Goal: Task Accomplishment & Management: Complete application form

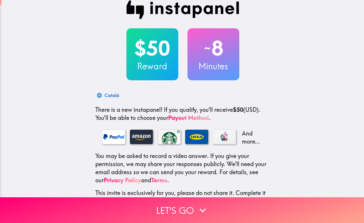
scroll to position [51, 0]
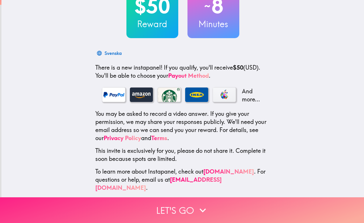
click at [194, 207] on button "Let's go" at bounding box center [182, 210] width 364 height 26
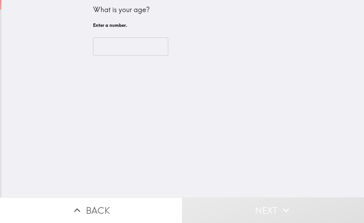
click at [110, 50] on input "number" at bounding box center [130, 46] width 75 height 18
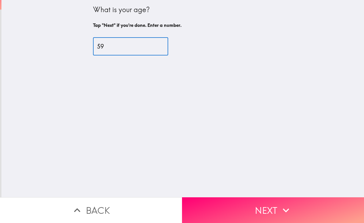
type input "59"
click at [235, 51] on div "59 ​" at bounding box center [183, 46] width 180 height 18
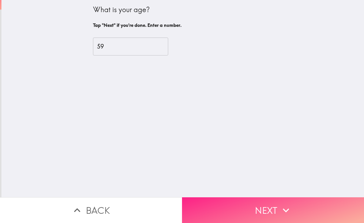
click at [248, 203] on button "Next" at bounding box center [273, 210] width 182 height 26
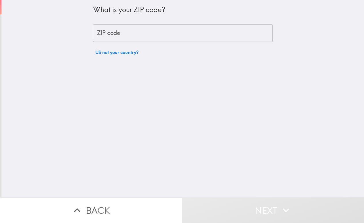
click at [151, 33] on input "ZIP code" at bounding box center [183, 33] width 180 height 18
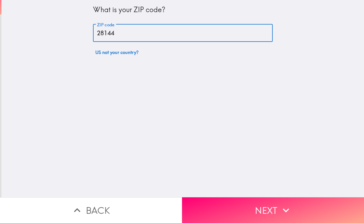
type input "28144"
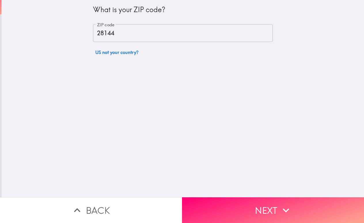
click at [250, 102] on div "What is your ZIP code? ZIP code 28144 ZIP code US not your country?" at bounding box center [182, 98] width 363 height 197
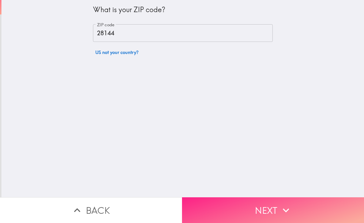
click at [256, 204] on button "Next" at bounding box center [273, 210] width 182 height 26
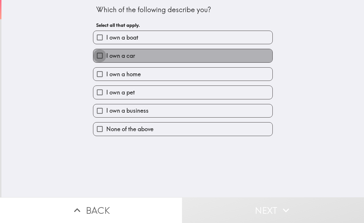
click at [94, 55] on input "I own a car" at bounding box center [99, 55] width 13 height 13
checkbox input "true"
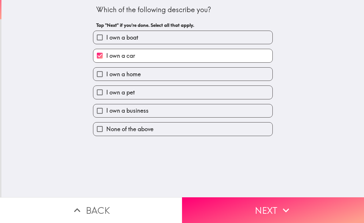
click at [97, 93] on input "I own a pet" at bounding box center [99, 92] width 13 height 13
checkbox input "true"
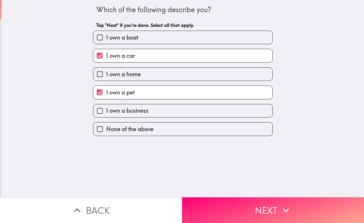
click at [95, 113] on input "I own a business" at bounding box center [99, 110] width 13 height 13
checkbox input "true"
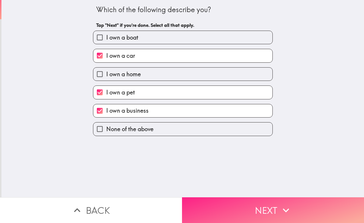
click at [264, 203] on button "Next" at bounding box center [273, 210] width 182 height 26
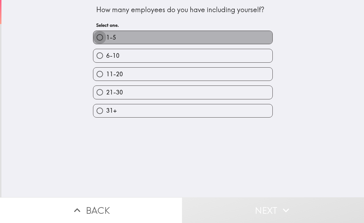
click at [95, 38] on input "1-5" at bounding box center [99, 37] width 13 height 13
radio input "true"
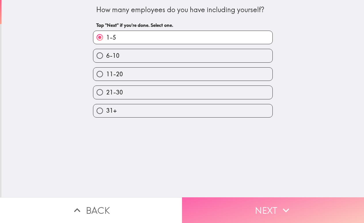
click at [267, 207] on button "Next" at bounding box center [273, 210] width 182 height 26
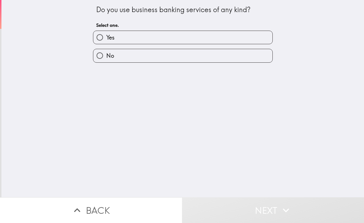
click at [96, 38] on input "Yes" at bounding box center [99, 37] width 13 height 13
radio input "true"
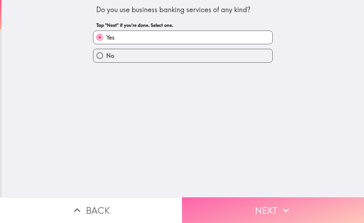
click at [257, 217] on button "Next" at bounding box center [273, 210] width 182 height 26
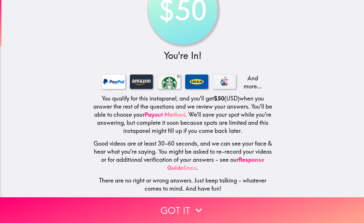
scroll to position [38, 0]
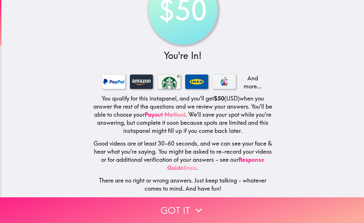
click at [213, 204] on button "Got it" at bounding box center [182, 210] width 364 height 26
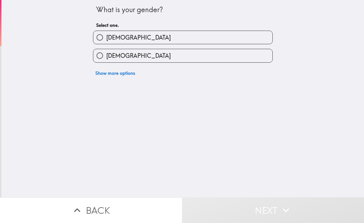
scroll to position [0, 0]
click at [97, 38] on input "[DEMOGRAPHIC_DATA]" at bounding box center [99, 37] width 13 height 13
radio input "true"
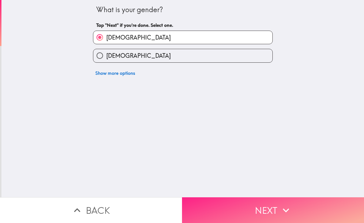
click at [246, 199] on button "Next" at bounding box center [273, 210] width 182 height 26
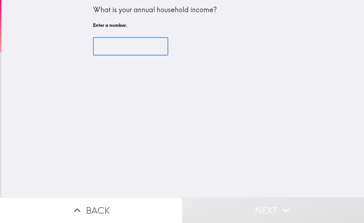
click at [105, 46] on input "number" at bounding box center [130, 46] width 75 height 18
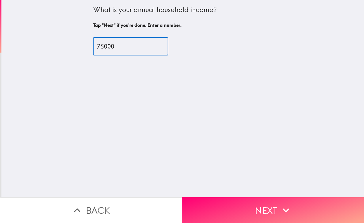
type input "75000"
click at [199, 103] on div "What is your annual household income? Tap "Next" if you're done. Enter a number…" at bounding box center [182, 98] width 363 height 197
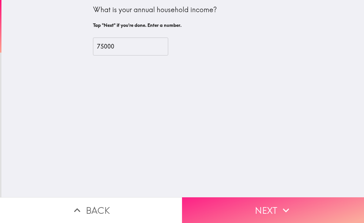
click at [262, 204] on button "Next" at bounding box center [273, 210] width 182 height 26
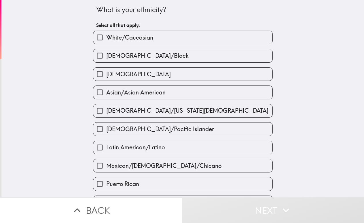
click at [96, 38] on input "White/Caucasian" at bounding box center [99, 37] width 13 height 13
checkbox input "true"
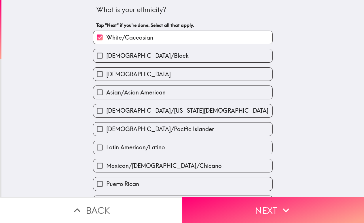
click at [95, 109] on input "[DEMOGRAPHIC_DATA]/[US_STATE][DEMOGRAPHIC_DATA]" at bounding box center [99, 110] width 13 height 13
checkbox input "true"
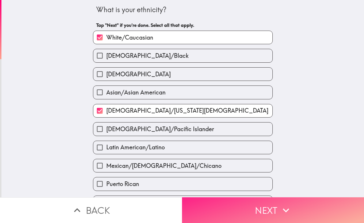
click at [256, 204] on button "Next" at bounding box center [273, 210] width 182 height 26
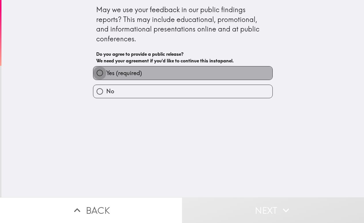
click at [97, 75] on input "Yes (required)" at bounding box center [99, 72] width 13 height 13
radio input "true"
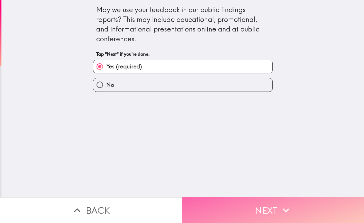
click at [266, 210] on button "Next" at bounding box center [273, 210] width 182 height 26
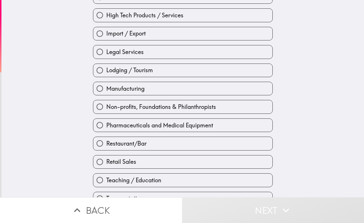
scroll to position [190, 0]
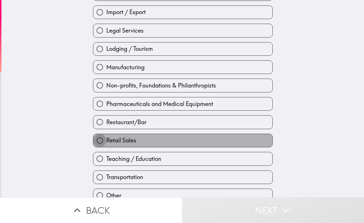
click at [97, 141] on input "Retail Sales" at bounding box center [99, 140] width 13 height 13
radio input "true"
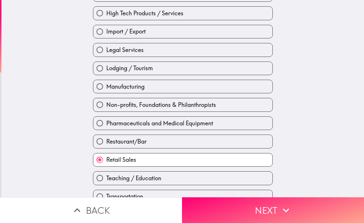
scroll to position [168, 0]
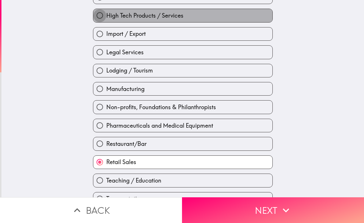
click at [94, 16] on input "High Tech Products / Services" at bounding box center [99, 15] width 13 height 13
radio input "true"
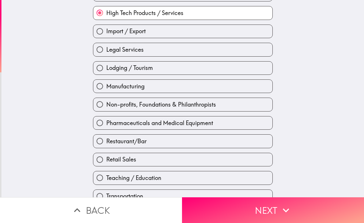
scroll to position [174, 0]
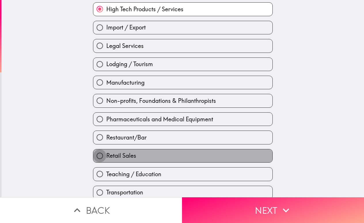
click at [96, 156] on input "Retail Sales" at bounding box center [99, 155] width 13 height 13
radio input "true"
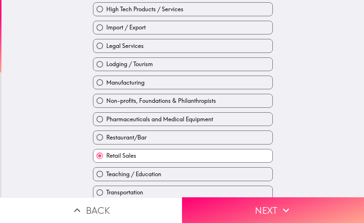
scroll to position [199, 0]
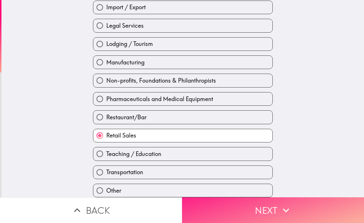
click at [280, 210] on icon "button" at bounding box center [286, 210] width 13 height 13
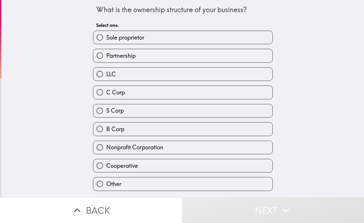
click at [95, 56] on input "Partnership" at bounding box center [99, 55] width 13 height 13
radio input "true"
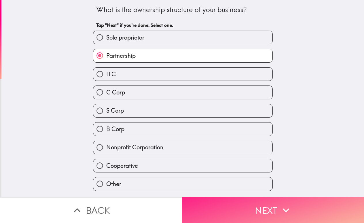
click at [281, 205] on icon "button" at bounding box center [286, 210] width 13 height 13
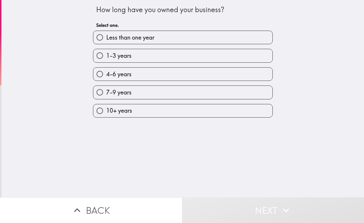
click at [95, 36] on input "Less than one year" at bounding box center [99, 37] width 13 height 13
radio input "true"
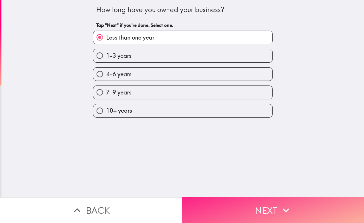
click at [239, 200] on button "Next" at bounding box center [273, 210] width 182 height 26
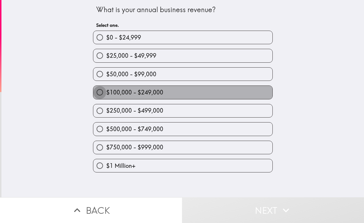
click at [95, 92] on input "$100,000 - $249,000" at bounding box center [99, 92] width 13 height 13
radio input "true"
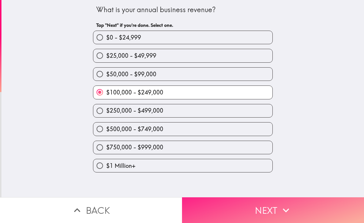
click at [236, 199] on button "Next" at bounding box center [273, 210] width 182 height 26
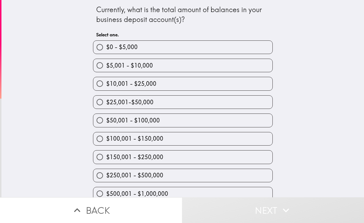
click at [96, 64] on input "$5,001 - $10,000" at bounding box center [99, 65] width 13 height 13
radio input "true"
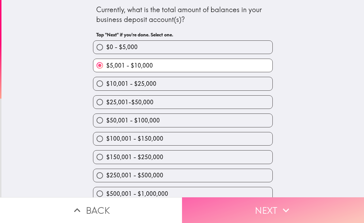
click at [274, 213] on button "Next" at bounding box center [273, 210] width 182 height 26
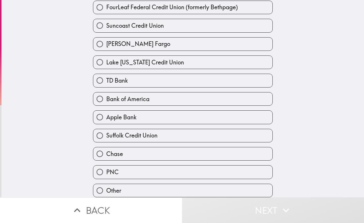
scroll to position [135, 0]
click at [94, 187] on input "Other" at bounding box center [99, 190] width 13 height 13
radio input "true"
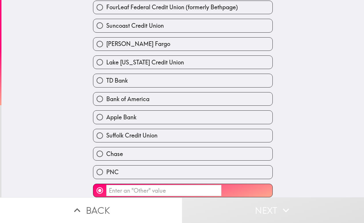
click at [148, 185] on input "​" at bounding box center [163, 190] width 115 height 11
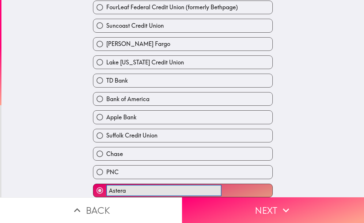
click at [178, 186] on button "Astera ​" at bounding box center [182, 190] width 179 height 13
click at [178, 186] on button "Astera Credit ​" at bounding box center [182, 190] width 179 height 13
type input "Astera Credit Union"
click at [327, 146] on div "Where do you have your primary business banking account? Tap "Next" if you're d…" at bounding box center [182, 98] width 363 height 197
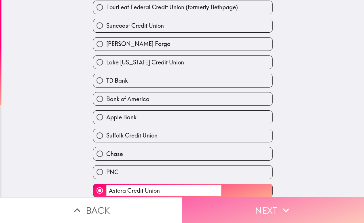
click at [292, 204] on button "Next" at bounding box center [273, 210] width 182 height 26
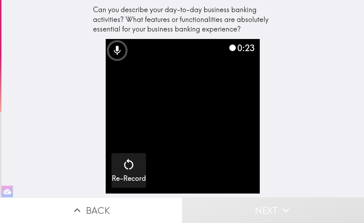
click at [320, 38] on div "Can you describe your day-to-day business banking activities? What features or …" at bounding box center [182, 98] width 363 height 197
click at [274, 201] on button "Next" at bounding box center [273, 210] width 182 height 26
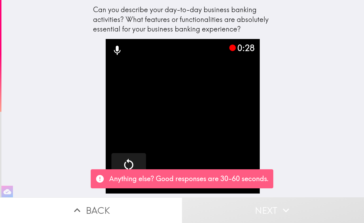
click at [297, 129] on div "Can you describe your day-to-day business banking activities? What features or …" at bounding box center [182, 98] width 363 height 197
click at [298, 114] on div "Can you describe your day-to-day business banking activities? What features or …" at bounding box center [182, 98] width 363 height 197
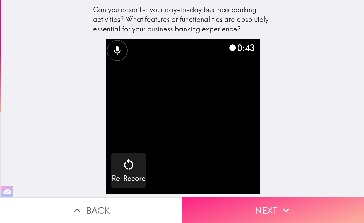
click at [285, 205] on icon "button" at bounding box center [286, 210] width 13 height 13
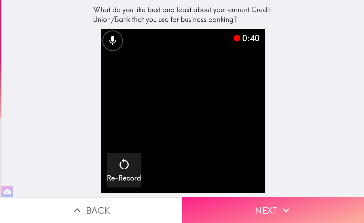
click at [276, 203] on button "Next" at bounding box center [273, 210] width 182 height 26
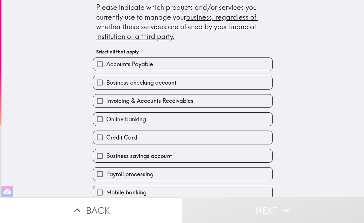
scroll to position [3, 0]
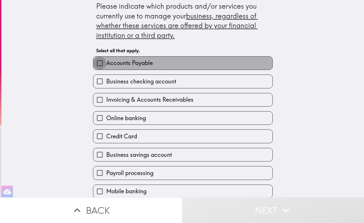
click at [96, 62] on input "Accounts Payable" at bounding box center [99, 63] width 13 height 13
checkbox input "true"
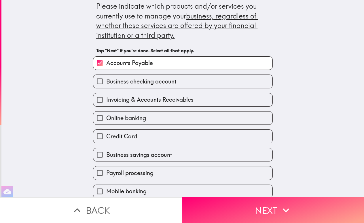
click at [96, 81] on input "Business checking account" at bounding box center [99, 81] width 13 height 13
checkbox input "true"
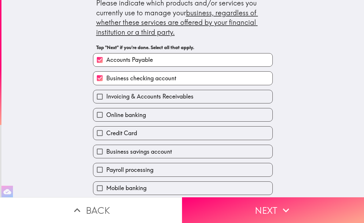
scroll to position [19, 0]
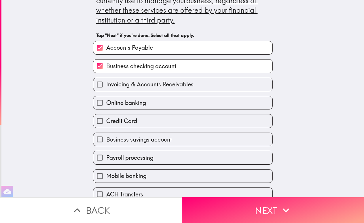
click at [98, 84] on input "Invoicing & Accounts Receivables" at bounding box center [99, 84] width 13 height 13
checkbox input "true"
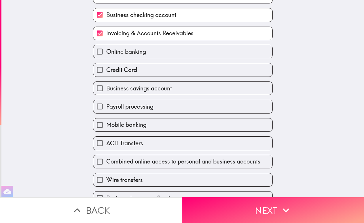
scroll to position [72, 0]
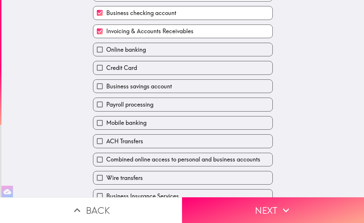
click at [98, 142] on input "ACH Transfers" at bounding box center [99, 140] width 13 height 13
checkbox input "true"
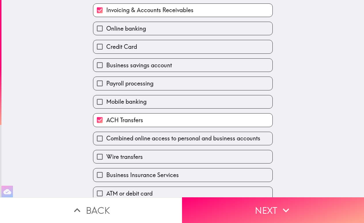
scroll to position [116, 0]
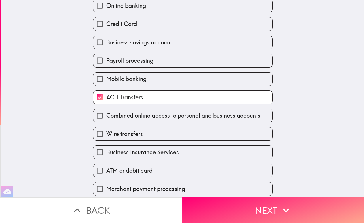
click at [96, 136] on input "Wire transfers" at bounding box center [99, 133] width 13 height 13
checkbox input "true"
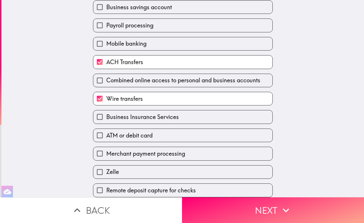
scroll to position [159, 0]
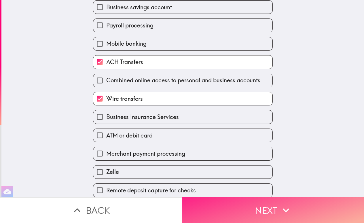
click at [224, 205] on button "Next" at bounding box center [273, 210] width 182 height 26
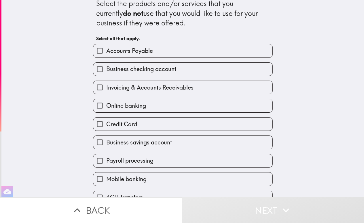
scroll to position [11, 0]
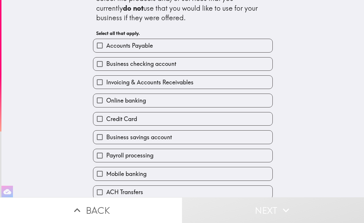
click at [95, 118] on input "Credit Card" at bounding box center [99, 118] width 13 height 13
checkbox input "true"
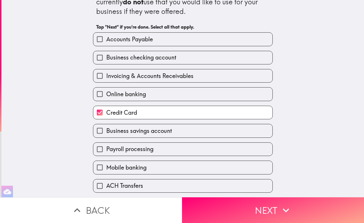
scroll to position [37, 0]
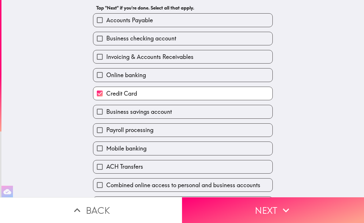
click at [96, 114] on input "Business savings account" at bounding box center [99, 111] width 13 height 13
checkbox input "true"
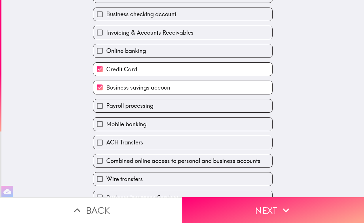
scroll to position [76, 0]
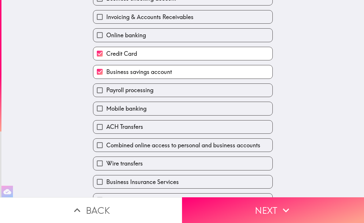
click at [96, 91] on input "Payroll processing" at bounding box center [99, 90] width 13 height 13
checkbox input "true"
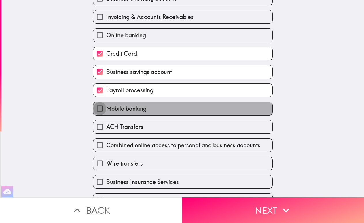
click at [97, 112] on input "Mobile banking" at bounding box center [99, 108] width 13 height 13
checkbox input "true"
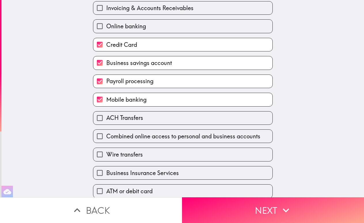
scroll to position [98, 0]
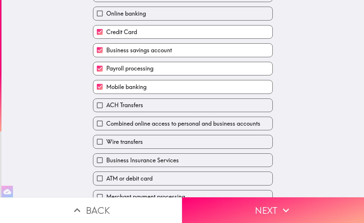
click at [94, 126] on input "Combined online access to personal and business accounts" at bounding box center [99, 123] width 13 height 13
checkbox input "true"
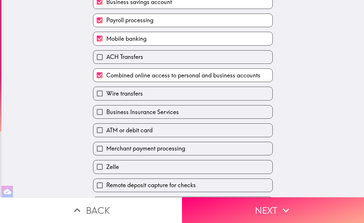
scroll to position [147, 0]
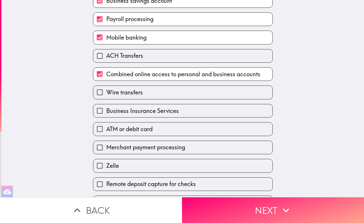
click at [94, 115] on input "Business Insurance Services" at bounding box center [99, 110] width 13 height 13
checkbox input "true"
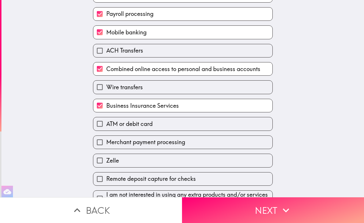
scroll to position [161, 0]
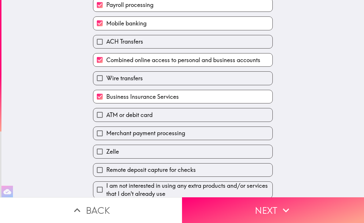
click at [93, 116] on input "ATM or debit card" at bounding box center [99, 114] width 13 height 13
checkbox input "true"
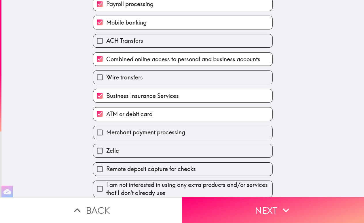
scroll to position [171, 0]
click at [93, 126] on input "Merchant payment processing" at bounding box center [99, 132] width 13 height 13
checkbox input "true"
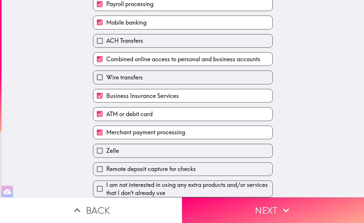
click at [94, 146] on input "Zelle" at bounding box center [99, 150] width 13 height 13
checkbox input "true"
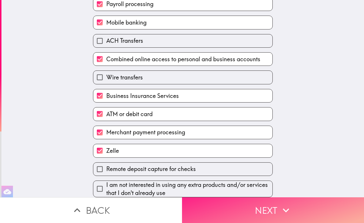
click at [262, 200] on button "Next" at bounding box center [273, 210] width 182 height 26
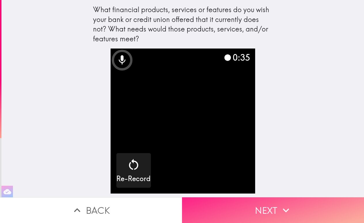
click at [259, 199] on button "Next" at bounding box center [273, 210] width 182 height 26
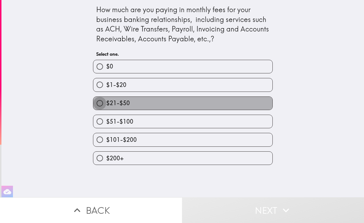
click at [96, 103] on input "$21-$50" at bounding box center [99, 103] width 13 height 13
radio input "true"
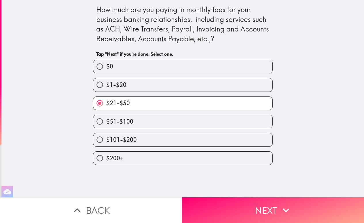
click at [96, 122] on input "$51-$100" at bounding box center [99, 121] width 13 height 13
radio input "true"
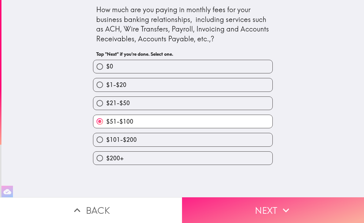
click at [260, 206] on button "Next" at bounding box center [273, 210] width 182 height 26
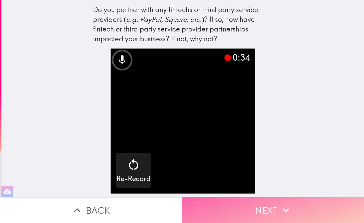
click at [269, 209] on button "Next" at bounding box center [273, 210] width 182 height 26
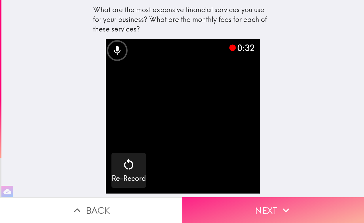
click at [274, 201] on button "Next" at bounding box center [273, 210] width 182 height 26
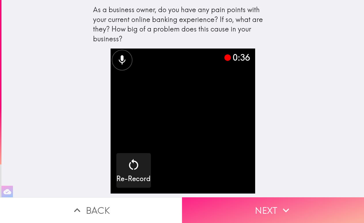
click at [287, 205] on icon "button" at bounding box center [286, 210] width 13 height 13
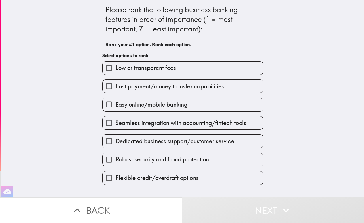
click at [106, 86] on input "Fast payment/money transfer capabilities" at bounding box center [109, 86] width 13 height 13
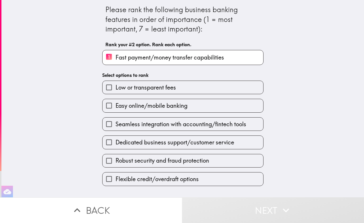
click at [105, 141] on input "Dedicated business support/customer service" at bounding box center [109, 142] width 13 height 13
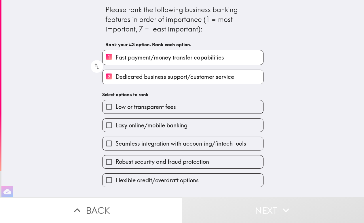
click at [105, 162] on input "Robust security and fraud protection" at bounding box center [109, 161] width 13 height 13
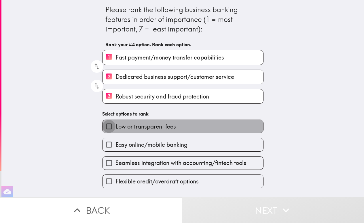
click at [105, 128] on input "Low or transparent fees" at bounding box center [109, 126] width 13 height 13
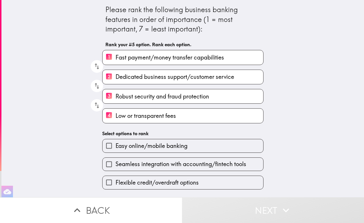
click at [106, 147] on input "Easy online/mobile banking" at bounding box center [109, 145] width 13 height 13
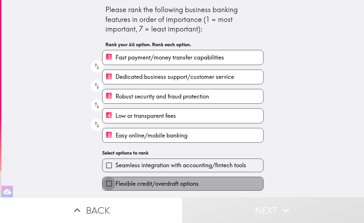
click at [105, 185] on input "Flexible credit/overdraft options" at bounding box center [109, 183] width 13 height 13
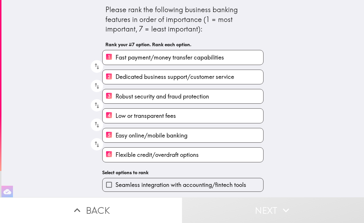
click at [104, 184] on input "Seamless integration with accounting/fintech tools" at bounding box center [109, 184] width 13 height 13
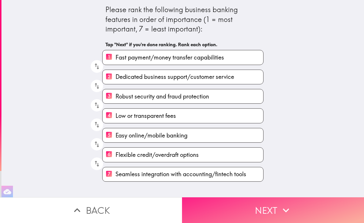
click at [253, 204] on button "Next" at bounding box center [273, 210] width 182 height 26
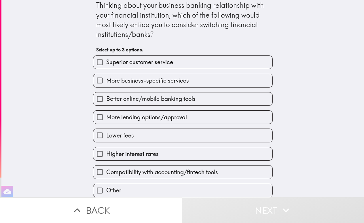
scroll to position [10, 0]
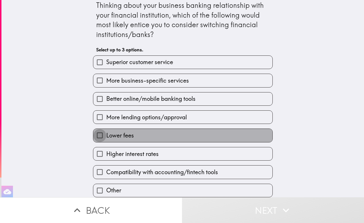
click at [97, 131] on input "Lower fees" at bounding box center [99, 135] width 13 height 13
checkbox input "true"
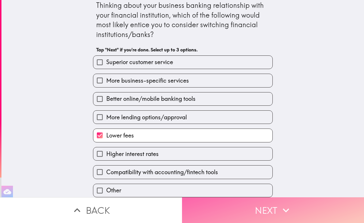
click at [260, 206] on button "Next" at bounding box center [273, 210] width 182 height 26
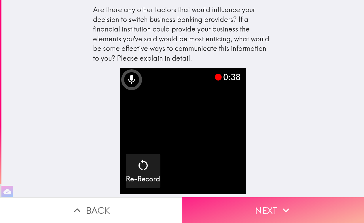
click at [269, 204] on button "Next" at bounding box center [273, 210] width 182 height 26
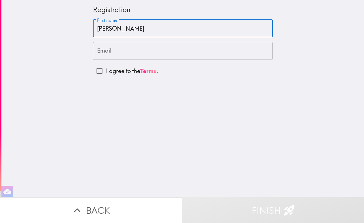
type input "[PERSON_NAME]"
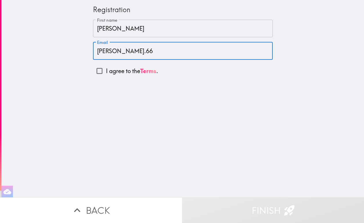
type input "[PERSON_NAME].666"
type input "[PERSON_NAME][EMAIL_ADDRESS][DOMAIN_NAME]"
click at [96, 119] on div "Registration First name [PERSON_NAME] First name Email [PERSON_NAME][EMAIL_ADDR…" at bounding box center [182, 98] width 363 height 197
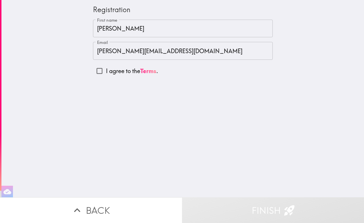
click at [96, 71] on input "I agree to the Terms ." at bounding box center [99, 70] width 13 height 13
checkbox input "true"
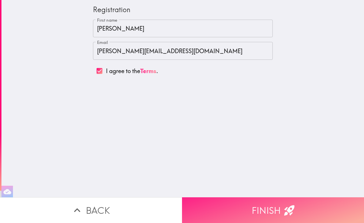
click at [262, 201] on button "Finish" at bounding box center [273, 210] width 182 height 26
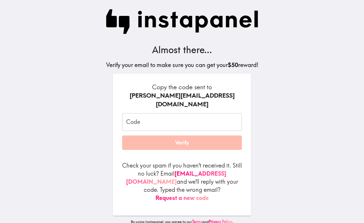
click at [137, 118] on input "Code" at bounding box center [182, 122] width 120 height 18
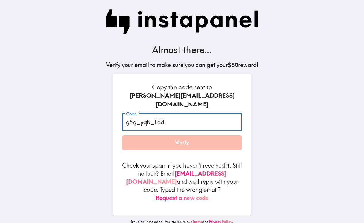
type input "g5q_yqb_Ldd"
click at [340, 126] on main "Almost there... Verify your email to make sure you can get your $50 reward! Cop…" at bounding box center [182, 111] width 364 height 223
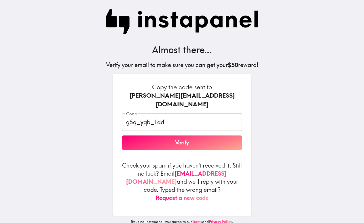
click at [183, 138] on button "Verify" at bounding box center [182, 142] width 120 height 14
